Goal: Find specific page/section: Find specific page/section

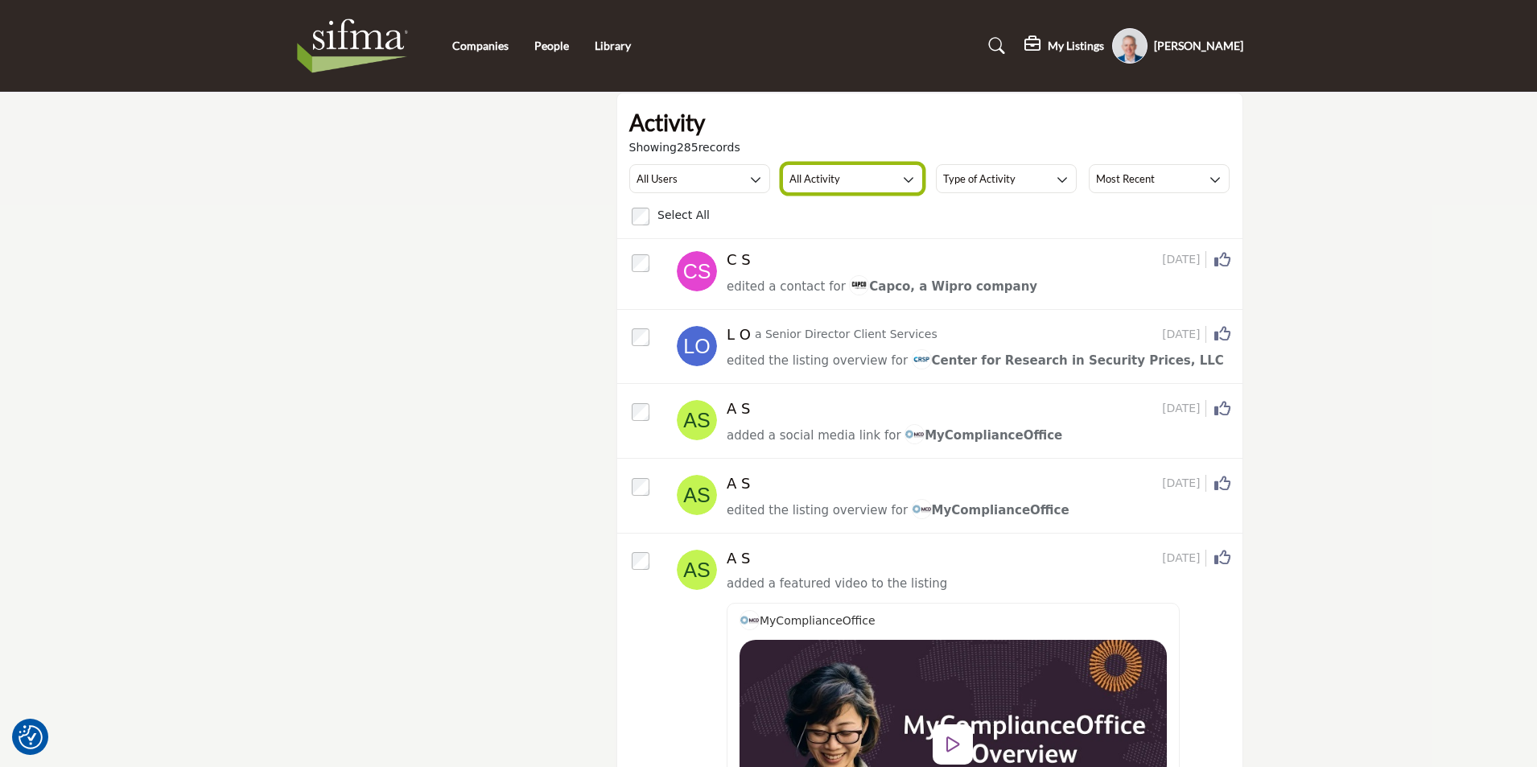
click at [886, 176] on button "All Activity" at bounding box center [852, 178] width 141 height 29
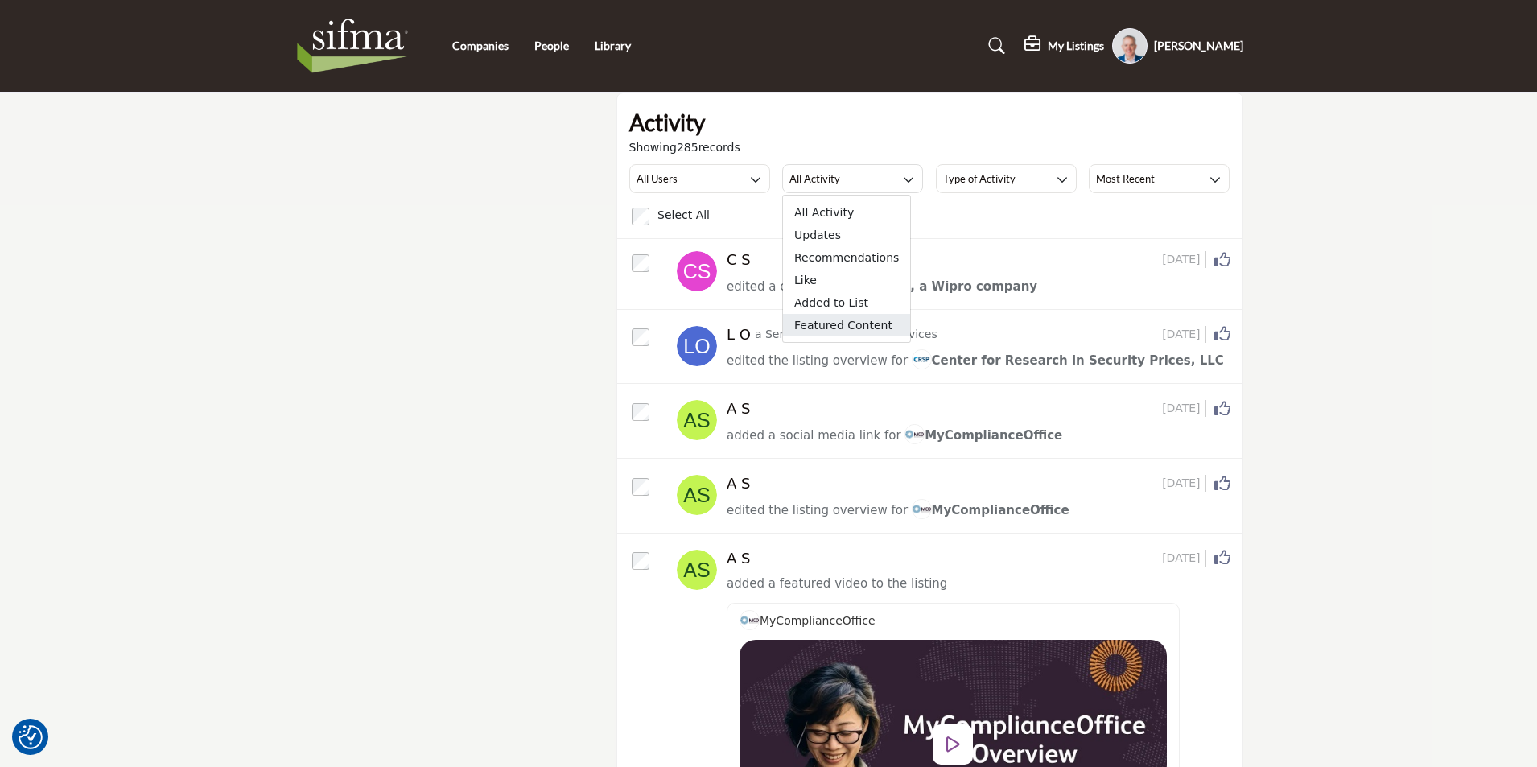
click at [833, 328] on span "Featured Content" at bounding box center [846, 325] width 127 height 23
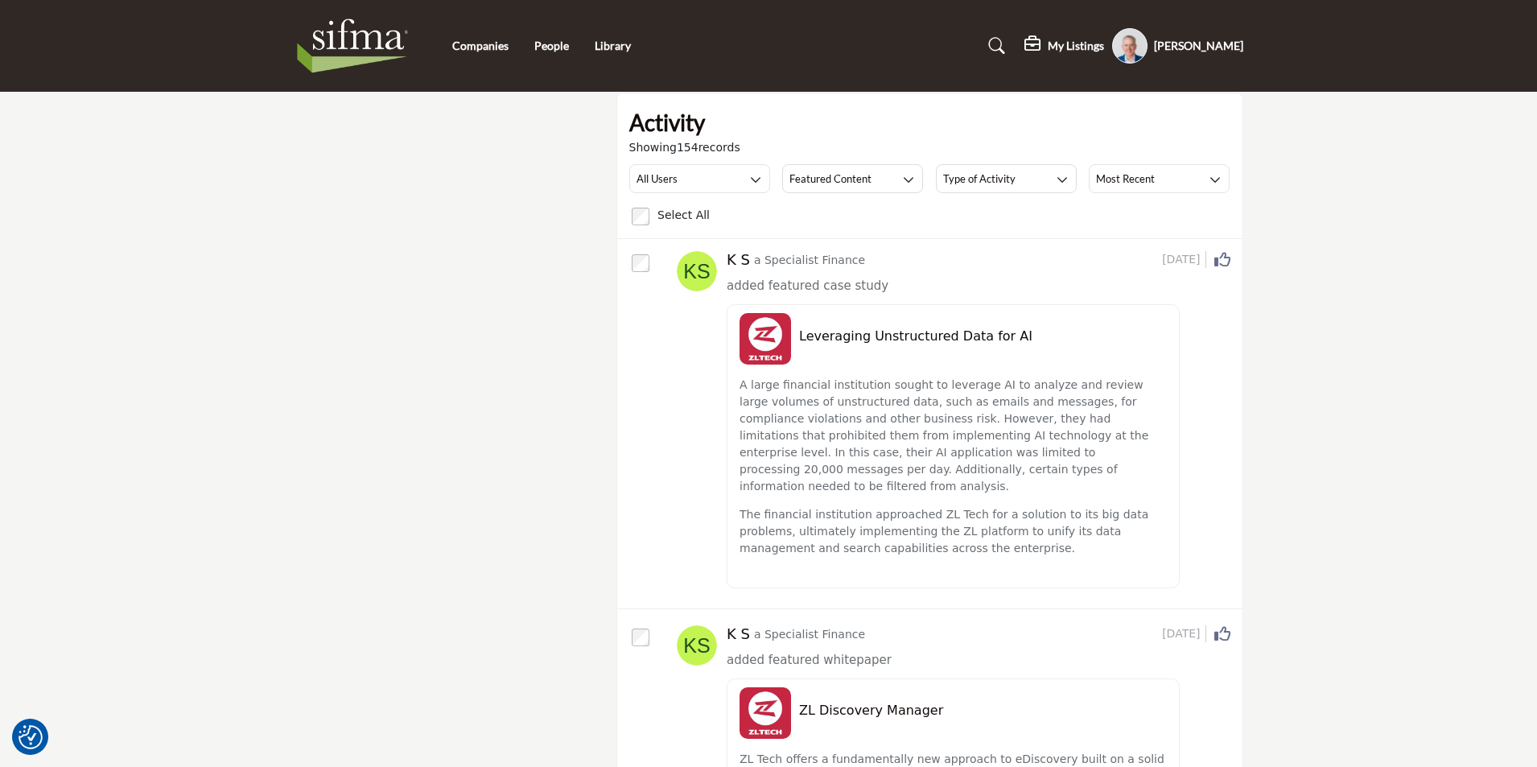
click at [1126, 46] on profile-featured-9d57d186-dcdc-4fd1-8698-ebbedcf867aa "Show hide supplier dropdown" at bounding box center [1129, 45] width 35 height 35
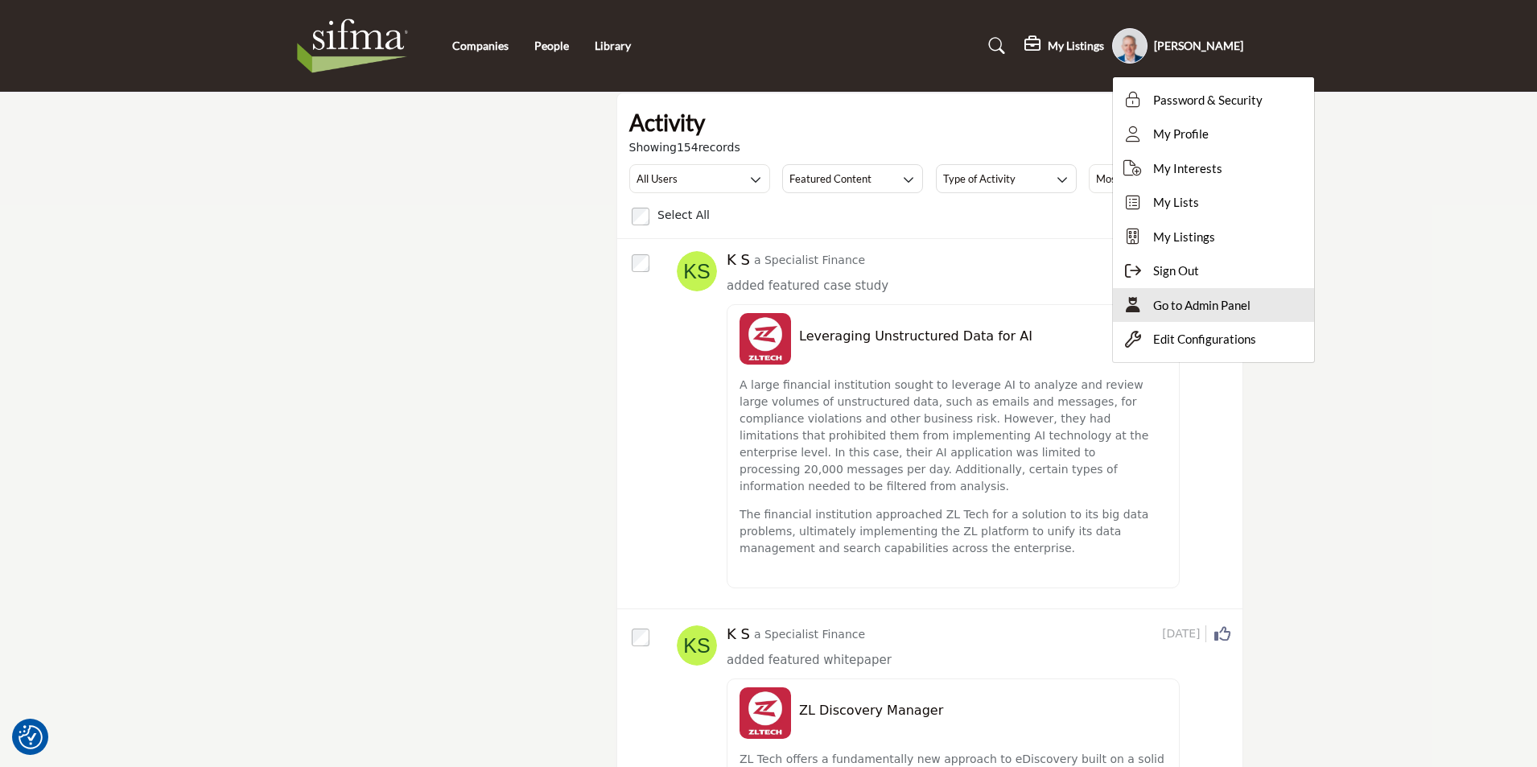
click at [1210, 311] on span "Go to Admin Panel" at bounding box center [1201, 305] width 97 height 19
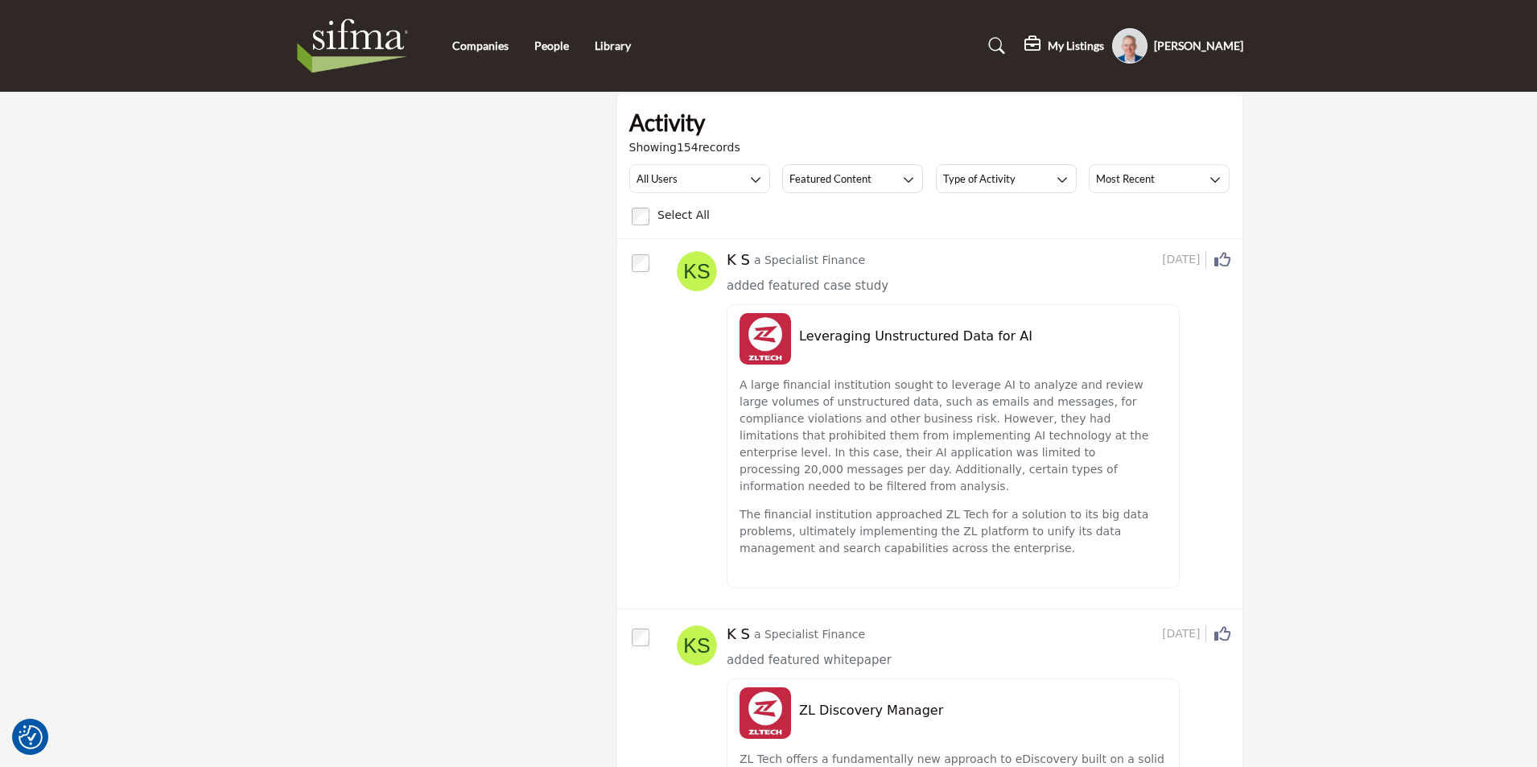
click at [355, 40] on img at bounding box center [356, 46] width 125 height 64
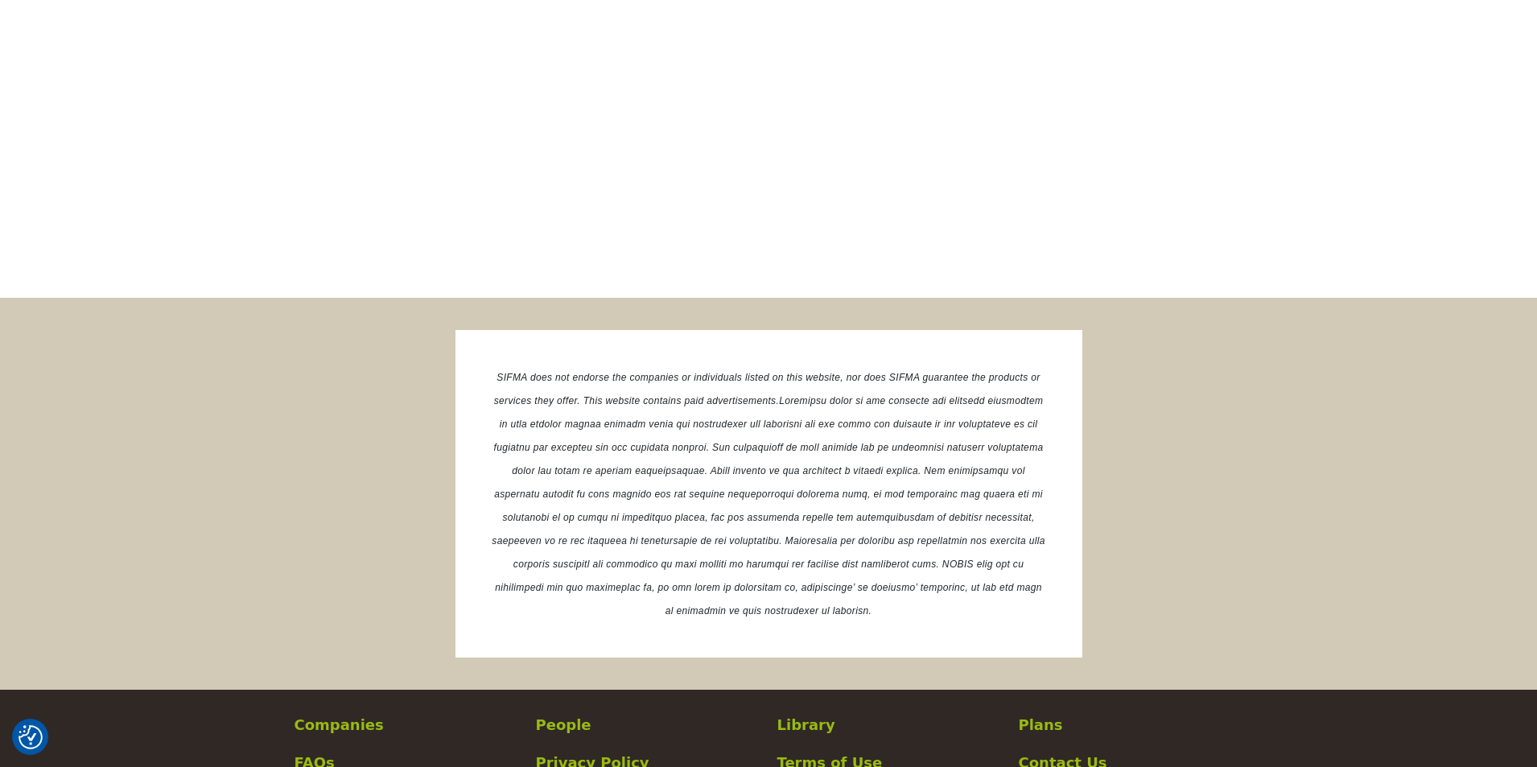
scroll to position [2372, 0]
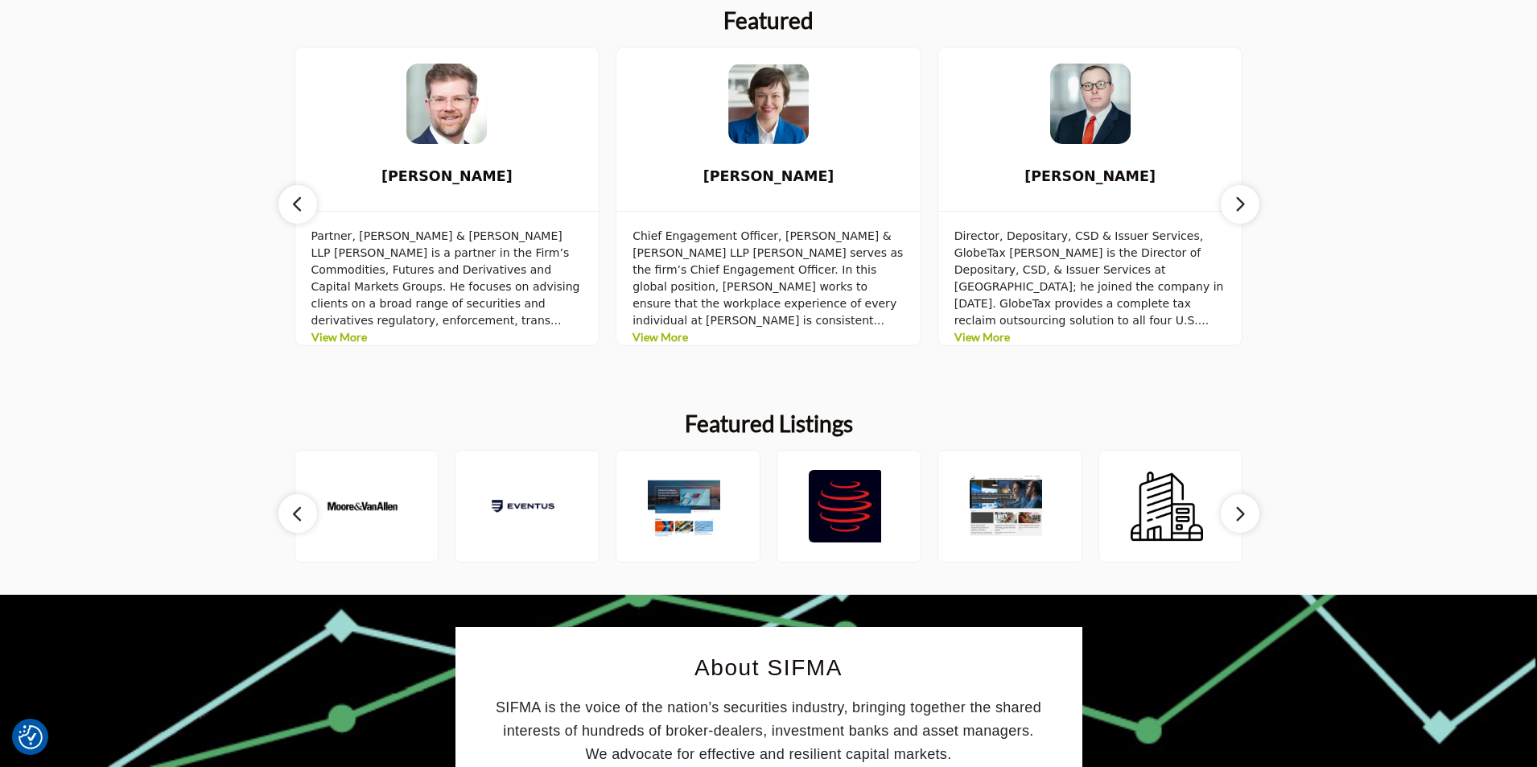
scroll to position [924, 0]
